Goal: Check status

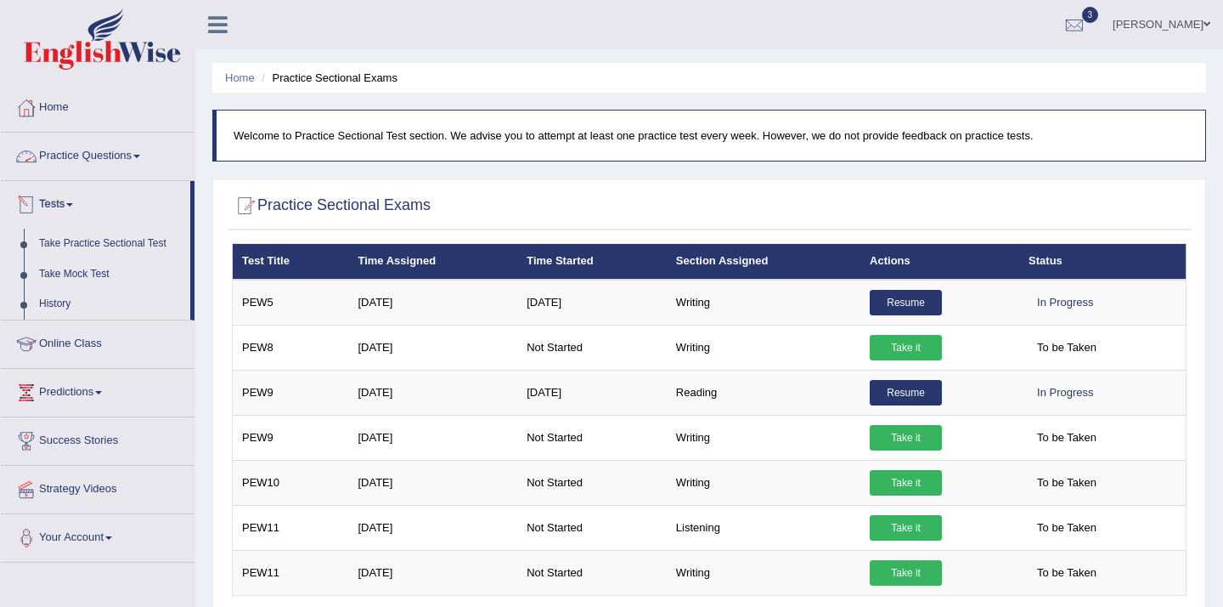
click at [49, 295] on link "History" at bounding box center [110, 304] width 159 height 31
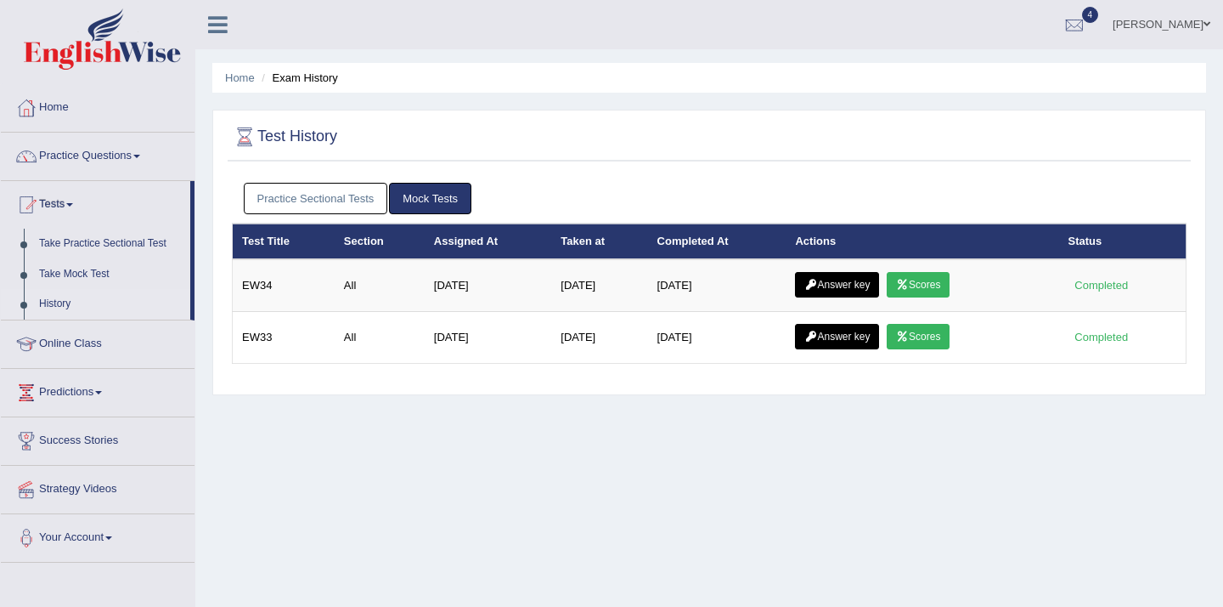
click at [324, 192] on link "Practice Sectional Tests" at bounding box center [316, 198] width 144 height 31
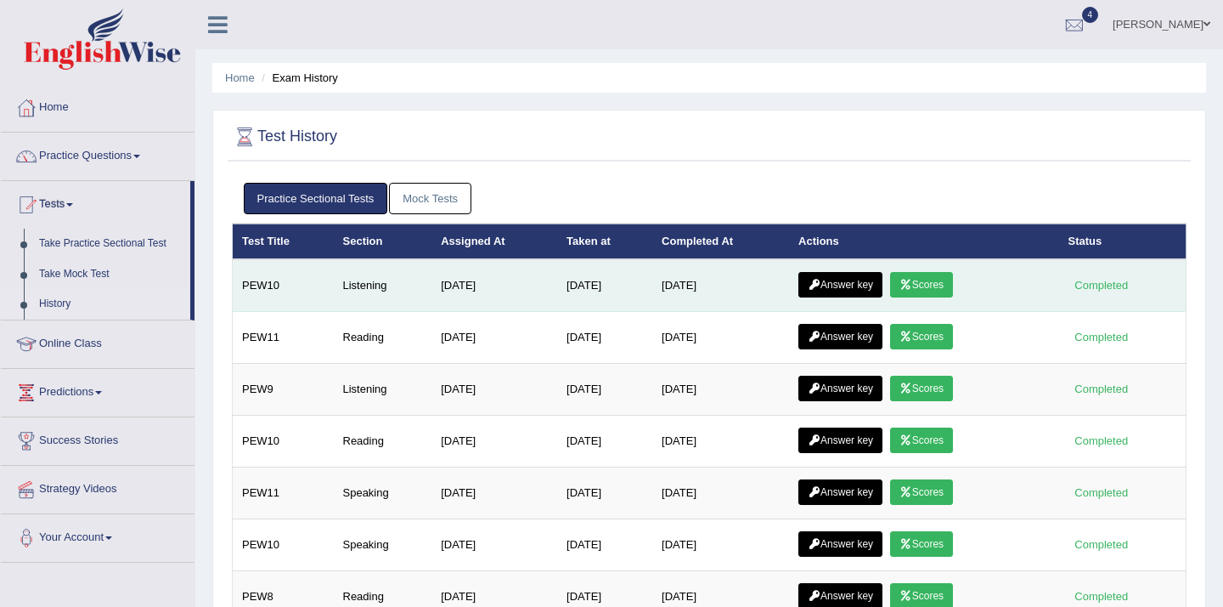
click at [940, 278] on link "Scores" at bounding box center [921, 284] width 63 height 25
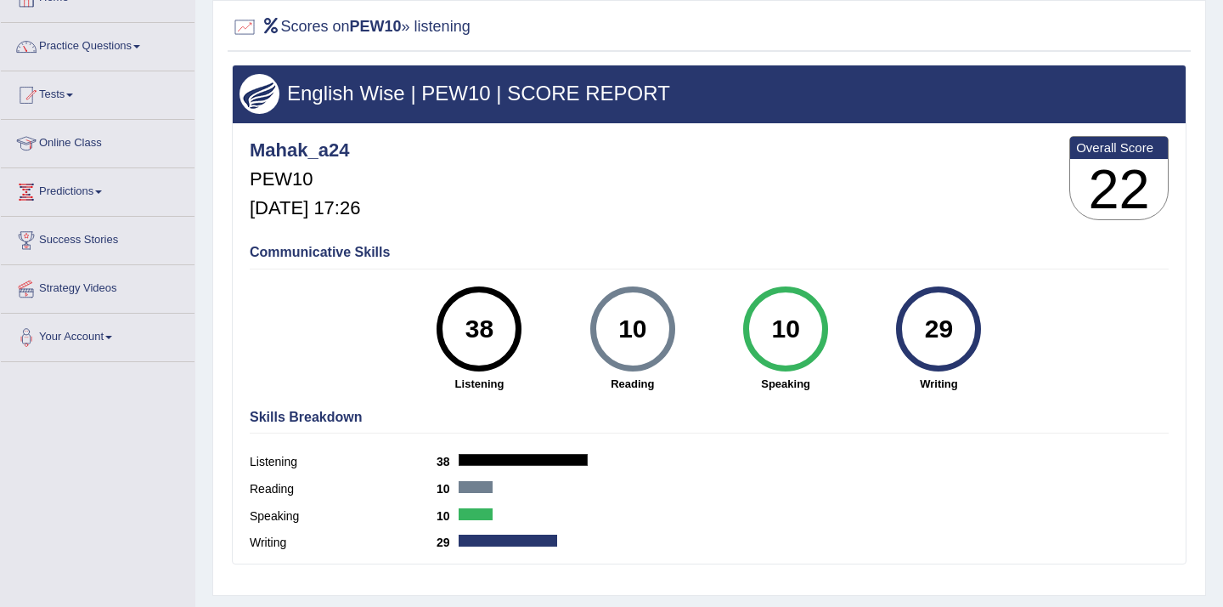
scroll to position [103, 0]
